Goal: Task Accomplishment & Management: Use online tool/utility

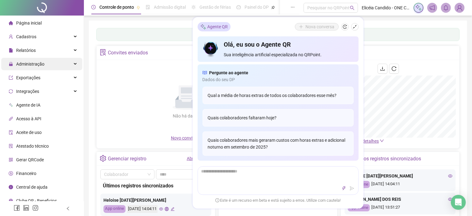
click at [44, 65] on div "Administração" at bounding box center [41, 64] width 81 height 12
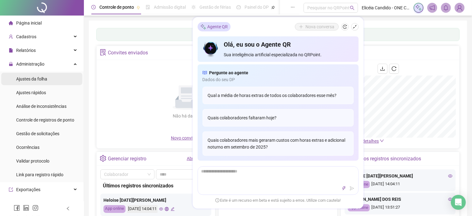
click at [36, 79] on span "Ajustes da folha" at bounding box center [31, 78] width 31 height 5
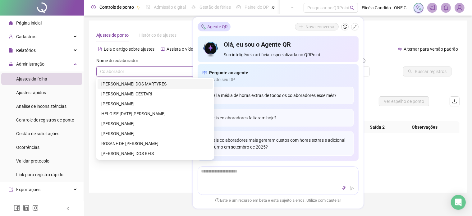
click at [153, 73] on input "search" at bounding box center [152, 71] width 105 height 9
drag, startPoint x: 152, startPoint y: 95, endPoint x: 175, endPoint y: 93, distance: 23.7
click at [152, 95] on div "[PERSON_NAME] CESTARI" at bounding box center [155, 93] width 108 height 7
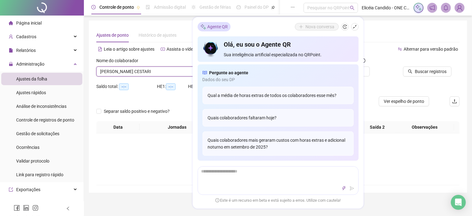
click at [391, 25] on div "**********" at bounding box center [278, 107] width 378 height 172
click at [354, 27] on icon "shrink" at bounding box center [355, 27] width 4 height 4
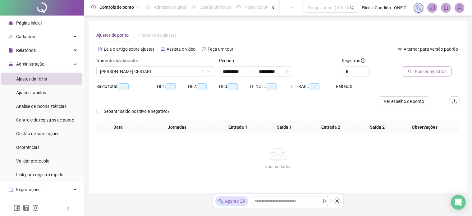
click at [430, 73] on span "Buscar registros" at bounding box center [431, 71] width 32 height 7
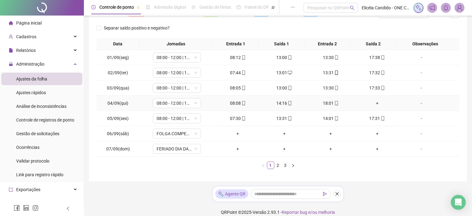
scroll to position [94, 0]
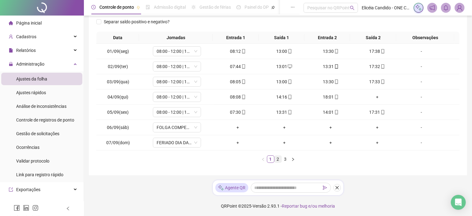
click at [278, 159] on link "2" at bounding box center [278, 159] width 7 height 7
click at [286, 159] on link "3" at bounding box center [285, 159] width 7 height 7
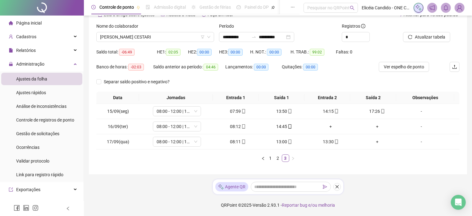
scroll to position [34, 0]
